Goal: Transaction & Acquisition: Purchase product/service

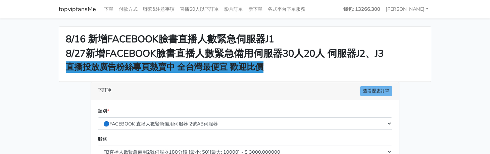
select select "577"
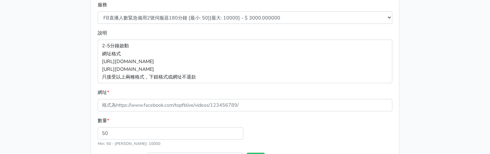
scroll to position [168, 0]
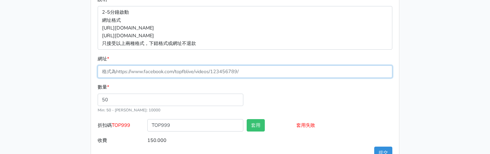
drag, startPoint x: 144, startPoint y: 67, endPoint x: 139, endPoint y: 66, distance: 4.7
click at [144, 67] on input "網址 *" at bounding box center [245, 71] width 294 height 12
paste input "https://www.facebook.com/100083399346069/videos/4032338483746100"
type input "https://www.facebook.com/100083399346069/videos/4032338483746100"
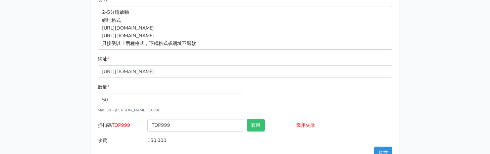
click at [71, 56] on div "8/16 新增FACEBOOK臉書直播人數緊急伺服器J1 8/27新增FACEBOOK臉書直播人數緊急備用伺服器30人20人 伺服器J2、J3 直播投放廣告粉…" at bounding box center [245, 12] width 382 height 307
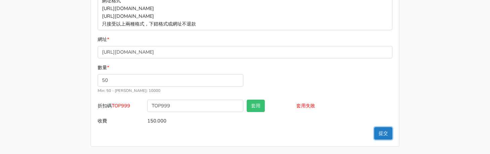
click at [384, 131] on button "提交" at bounding box center [383, 133] width 18 height 12
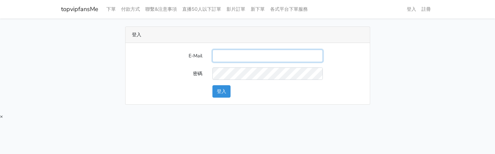
click at [233, 59] on input "E-Mail" at bounding box center [267, 56] width 110 height 12
type input "[EMAIL_ADDRESS][DOMAIN_NAME]"
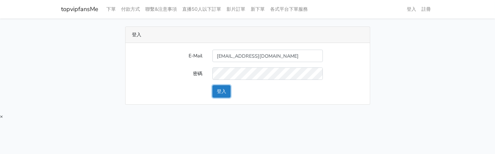
click at [221, 90] on button "登入" at bounding box center [221, 91] width 18 height 12
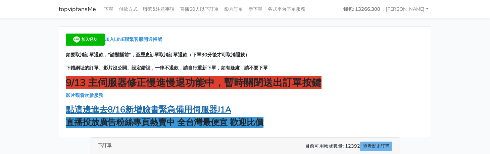
drag, startPoint x: 196, startPoint y: 109, endPoint x: 225, endPoint y: 95, distance: 32.4
click at [196, 109] on strong "點這邊進去8/16新增臉書緊急備用伺服器J1A" at bounding box center [148, 109] width 165 height 11
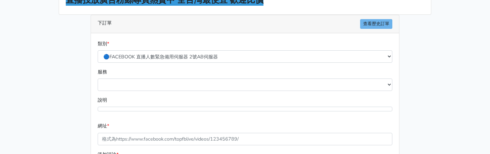
scroll to position [67, 0]
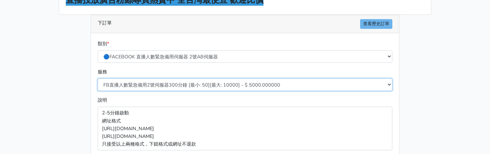
click at [153, 85] on select "FB直播人數緊急備用2號伺服器300分鐘 [最小: 50][最大: 10000] - $ 5000.000000 FB直播人數緊急備用2號伺服器60分鐘 [最…" at bounding box center [245, 84] width 294 height 12
select select "577"
click at [98, 78] on select "FB直播人數緊急備用2號伺服器300分鐘 [最小: 50][最大: 10000] - $ 5000.000000 FB直播人數緊急備用2號伺服器60分鐘 [最…" at bounding box center [245, 84] width 294 height 12
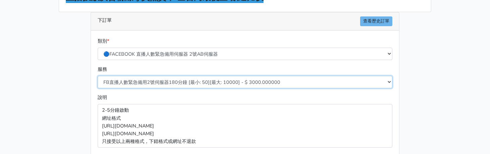
scroll to position [168, 0]
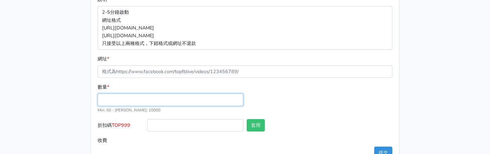
click at [124, 104] on input "數量 *" at bounding box center [171, 100] width 146 height 12
type input "50"
type input "150.000"
click at [168, 77] on form "類別 * 🔵FACEBOOK 直播人數緊急備用伺服器 2號AB伺服器 🔵FACEBOOK 網軍專用貼文留言 安全保密 🔵9/30 FACEBOOK 直播人數緩…" at bounding box center [245, 42] width 294 height 207
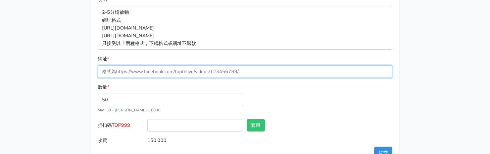
click at [171, 73] on input "網址 *" at bounding box center [245, 71] width 294 height 12
paste input "[URL][DOMAIN_NAME]"
type input "[URL][DOMAIN_NAME]"
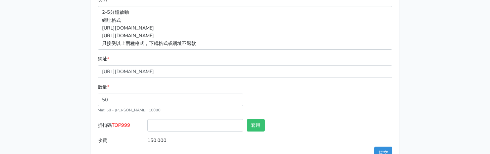
click at [67, 66] on div "8/16 新增FACEBOOK臉書直播人數緊急伺服器J1 8/27新增FACEBOOK臉書直播人數緊急備用伺服器30人20人 伺服器J2、J3 直播投放廣告粉…" at bounding box center [245, 12] width 382 height 307
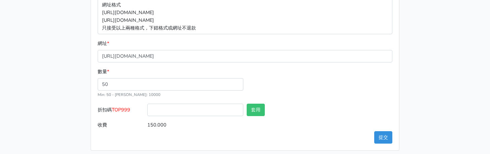
scroll to position [187, 0]
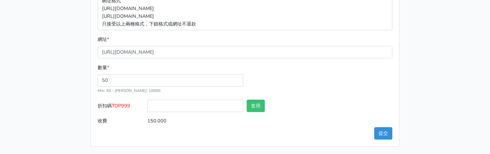
click at [160, 126] on input "150.000" at bounding box center [269, 121] width 245 height 12
click at [160, 122] on input "150.000" at bounding box center [269, 121] width 245 height 12
click at [176, 109] on input "折扣碼 TOP999" at bounding box center [195, 106] width 96 height 12
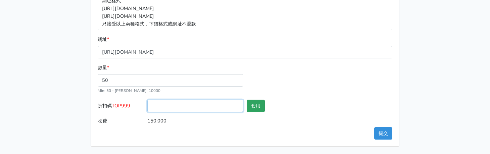
paste input "150.000"
type input "150.000"
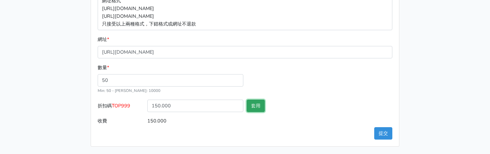
click at [263, 108] on button "套用" at bounding box center [255, 106] width 18 height 12
type input "套用失敗"
click at [319, 94] on div "數量 * 50 Min: 50 - Max: 10000" at bounding box center [245, 82] width 298 height 36
click at [382, 132] on button "提交" at bounding box center [383, 133] width 18 height 12
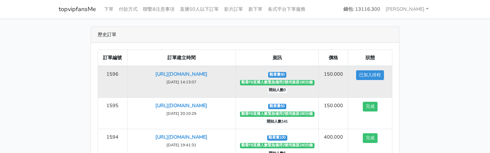
click at [189, 78] on td "[URL][DOMAIN_NAME] [DATE] 14:13:07" at bounding box center [181, 82] width 108 height 32
click at [191, 73] on link "[URL][DOMAIN_NAME]" at bounding box center [181, 74] width 52 height 7
